Goal: Register for event/course

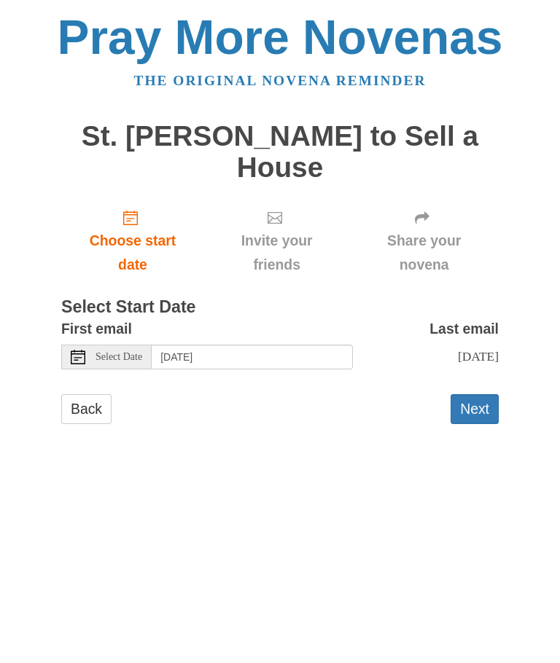
click at [122, 360] on div "Select Date" at bounding box center [106, 357] width 90 height 25
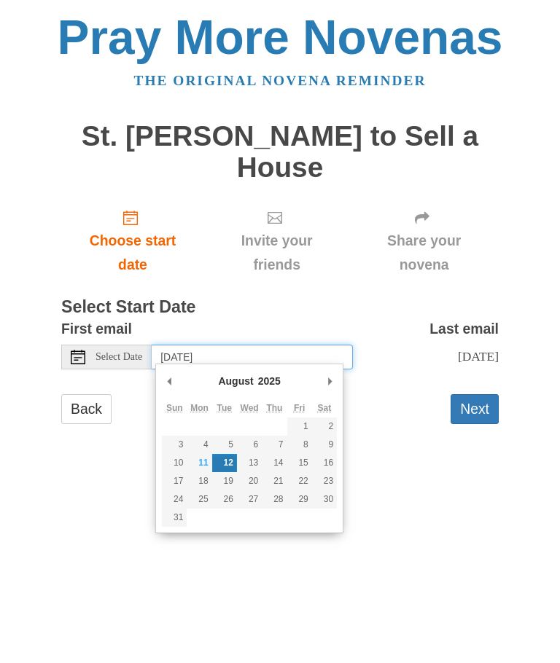
type input "Wednesday, August 20th"
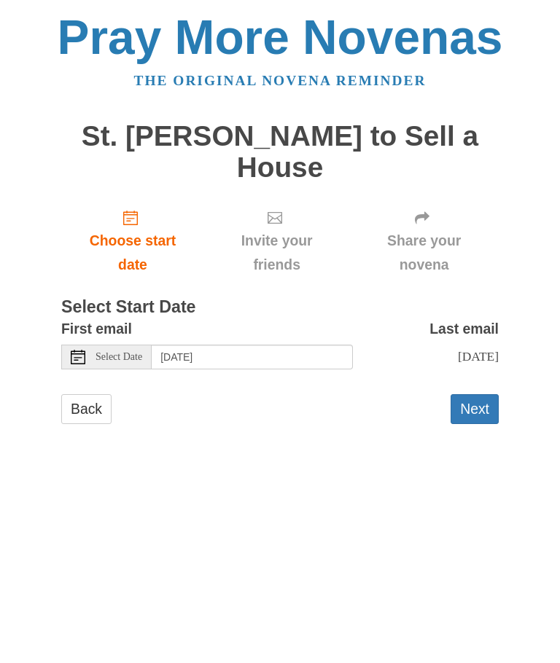
click at [294, 256] on span "Invite your friends" at bounding box center [277, 253] width 116 height 48
click at [486, 407] on button "Next" at bounding box center [474, 409] width 48 height 30
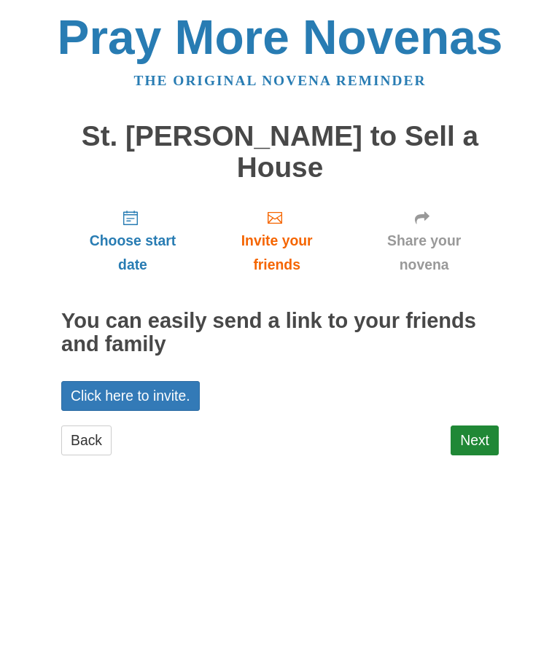
click at [155, 396] on link "Click here to invite." at bounding box center [130, 396] width 138 height 30
click at [471, 447] on link "Next" at bounding box center [474, 441] width 48 height 30
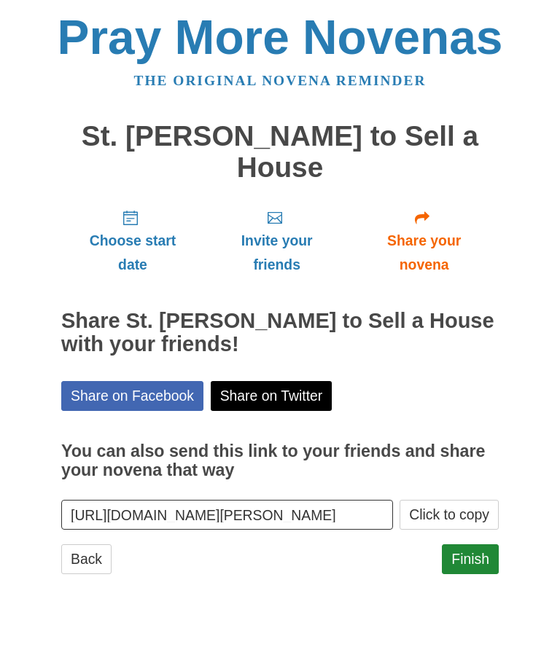
click at [485, 557] on link "Finish" at bounding box center [470, 559] width 57 height 30
